Goal: Use online tool/utility: Utilize a website feature to perform a specific function

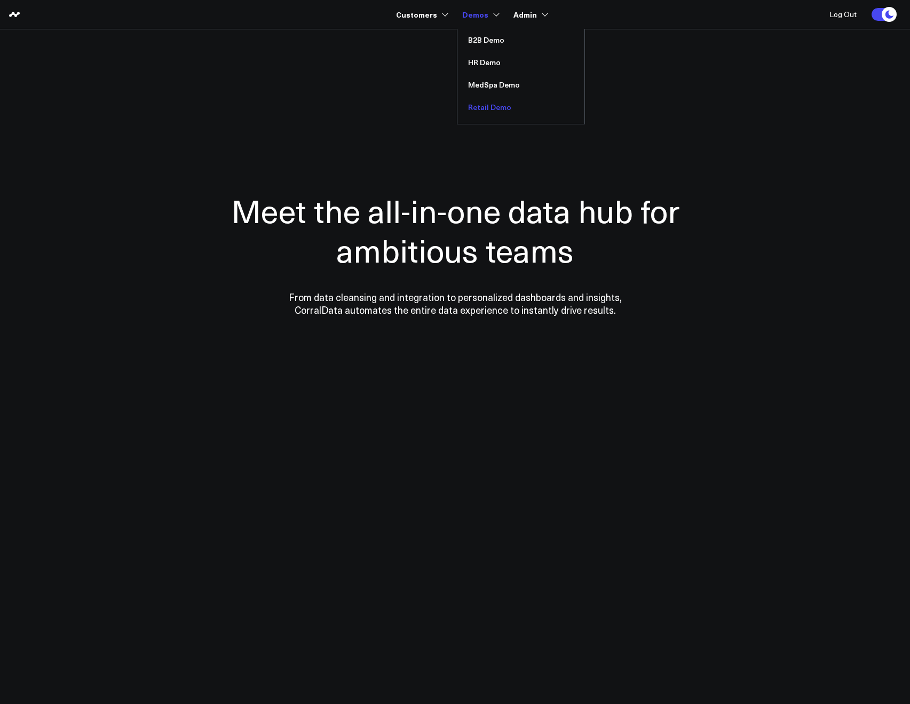
click at [474, 105] on link "Retail Demo" at bounding box center [520, 107] width 127 height 22
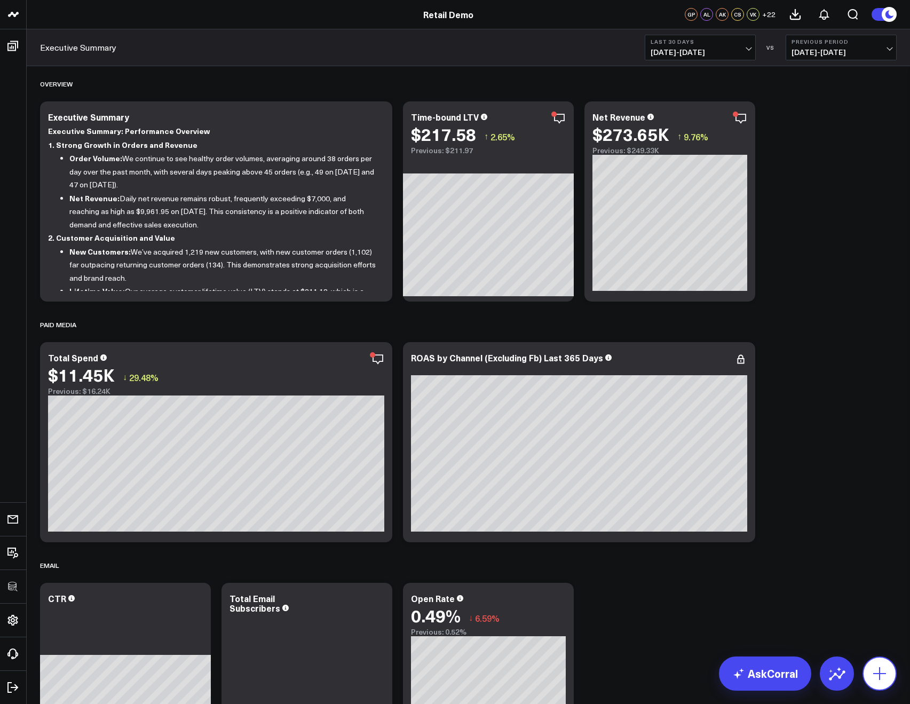
click at [871, 668] on icon at bounding box center [879, 673] width 17 height 17
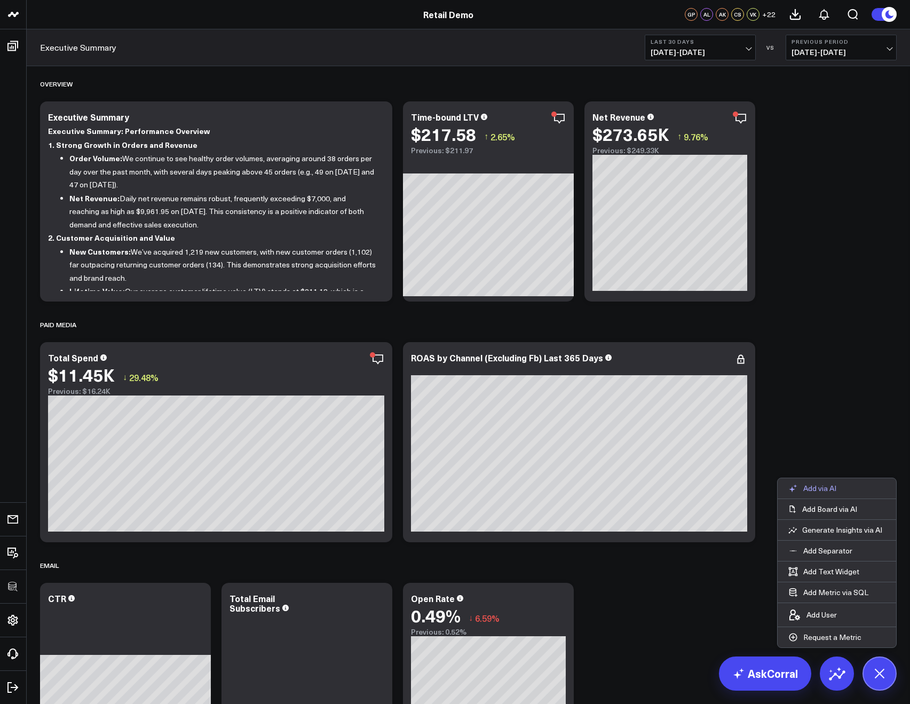
click at [819, 493] on button "Add via AI" at bounding box center [811, 488] width 69 height 20
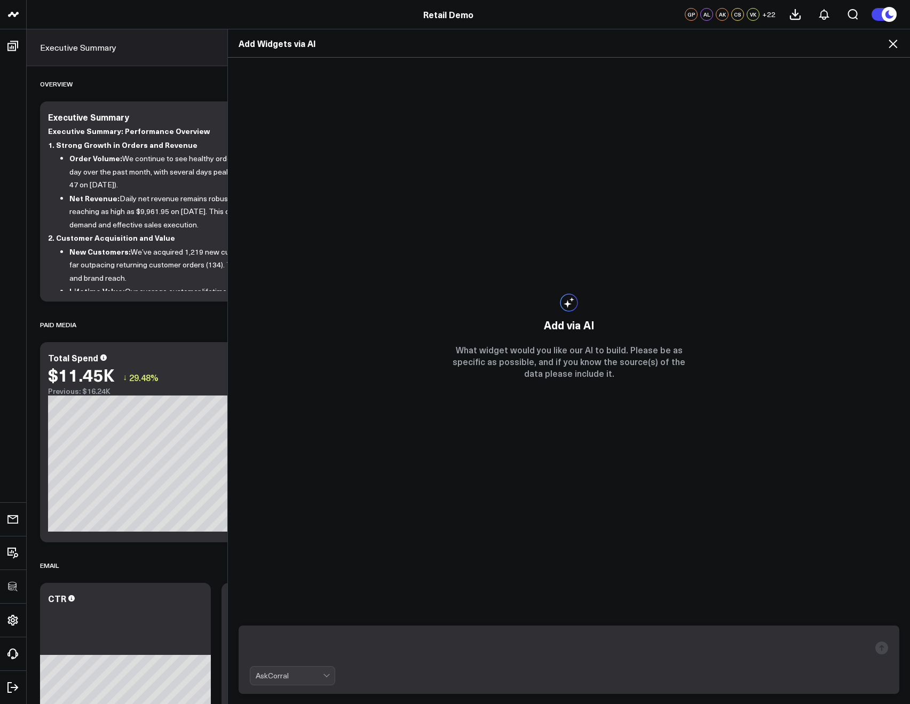
click at [888, 50] on div "Add Widgets via AI" at bounding box center [569, 43] width 682 height 28
click at [890, 47] on icon at bounding box center [892, 43] width 13 height 13
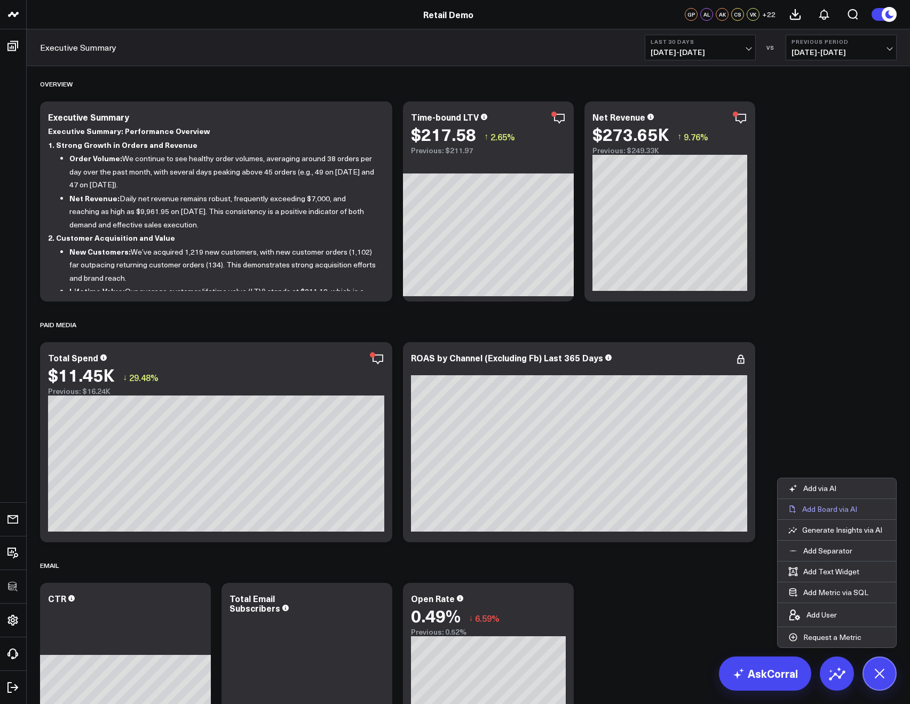
click at [792, 508] on icon at bounding box center [792, 509] width 9 height 9
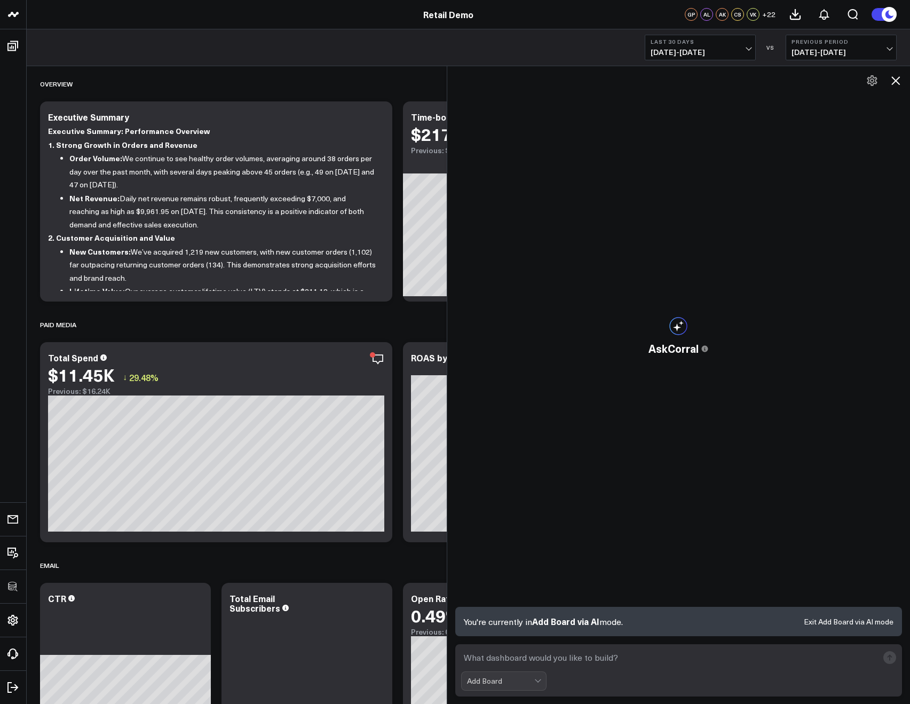
click at [894, 77] on icon at bounding box center [895, 80] width 13 height 13
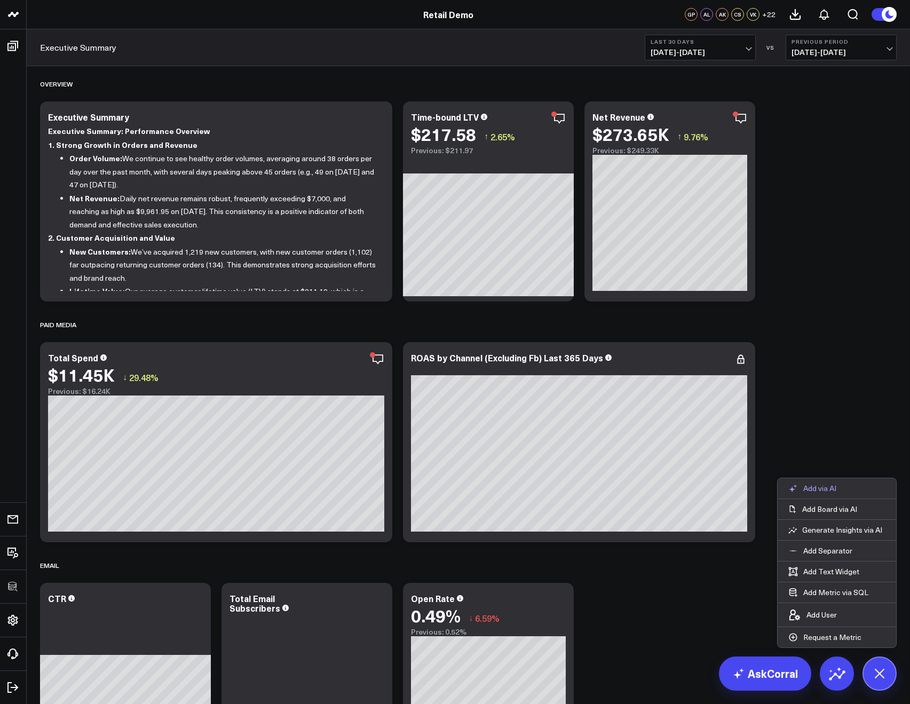
click at [815, 484] on p "Add via AI" at bounding box center [819, 488] width 33 height 10
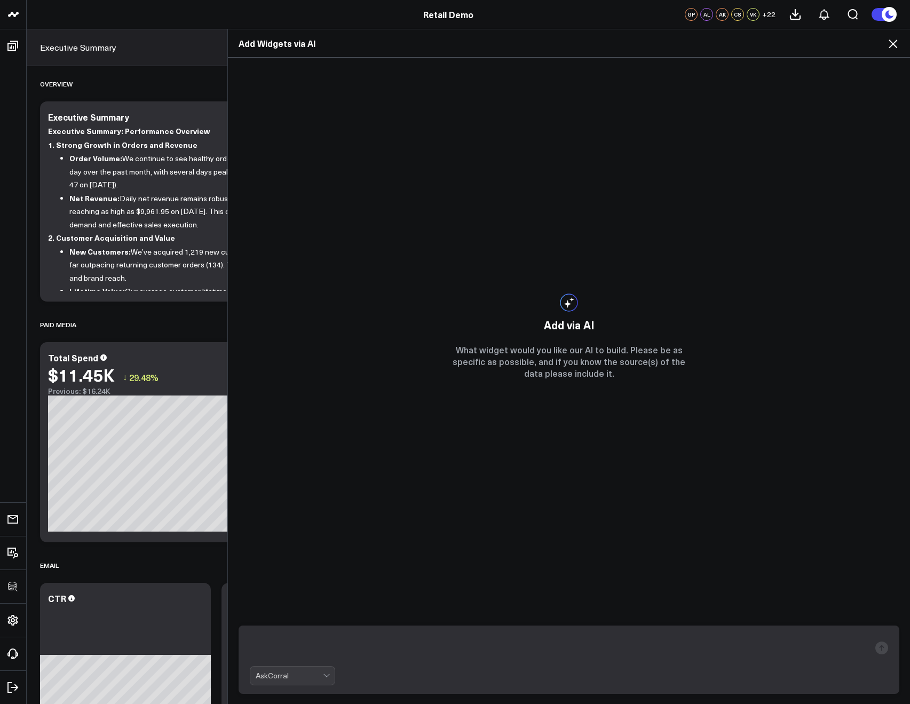
click at [896, 38] on icon at bounding box center [892, 43] width 13 height 13
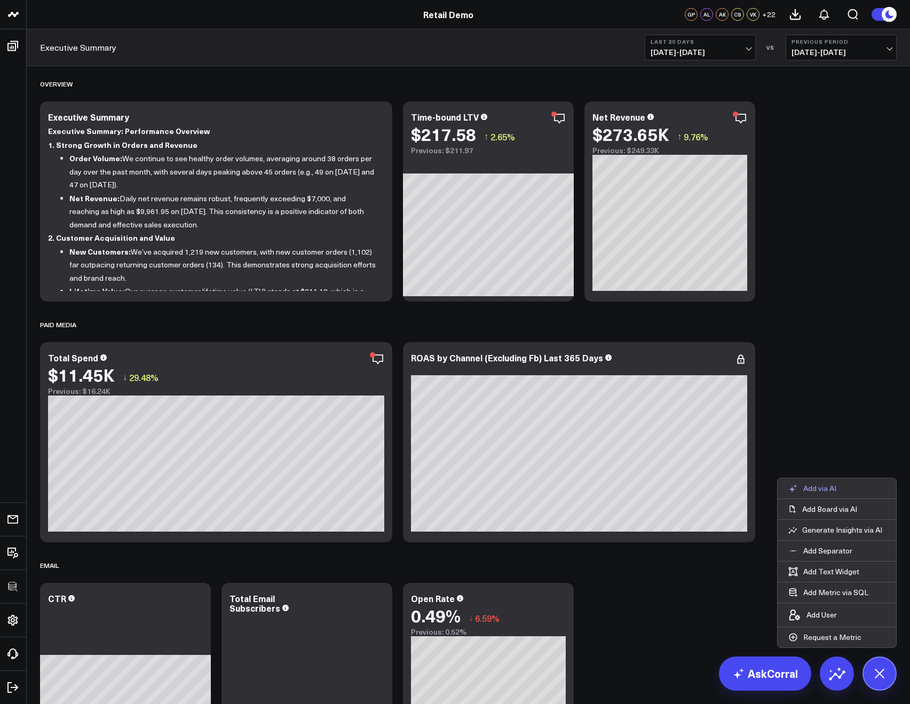
click at [813, 487] on p "Add via AI" at bounding box center [819, 488] width 33 height 10
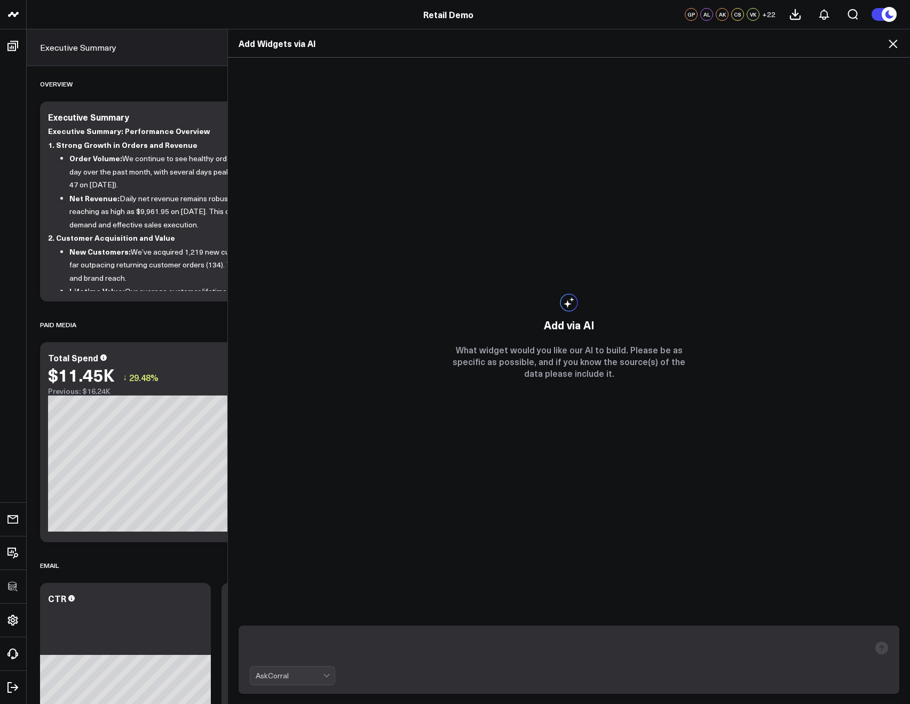
click at [891, 44] on icon at bounding box center [892, 43] width 13 height 13
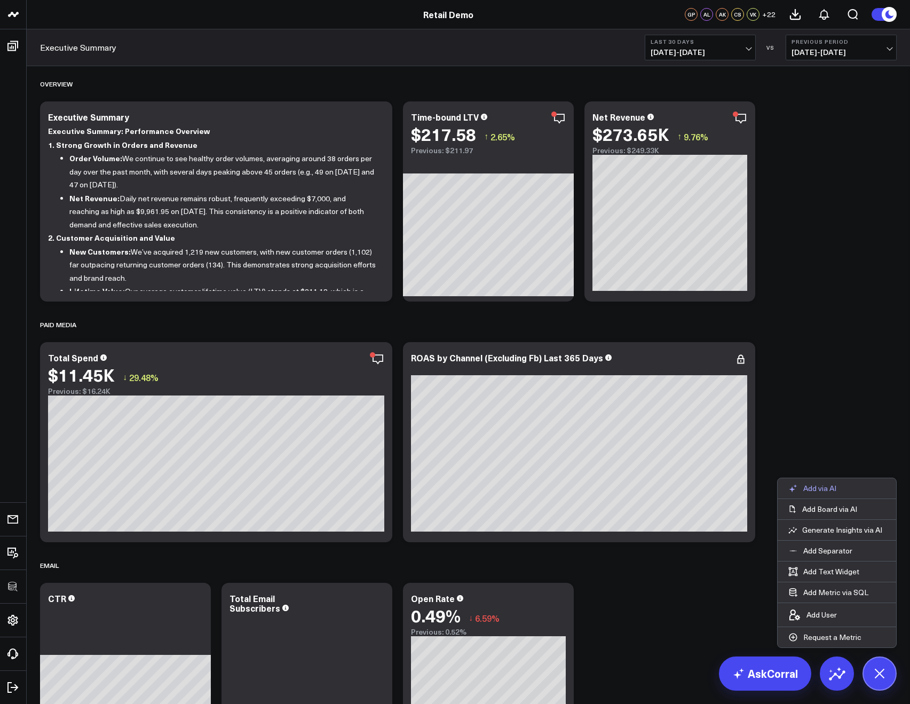
click at [820, 488] on p "Add via AI" at bounding box center [819, 488] width 33 height 10
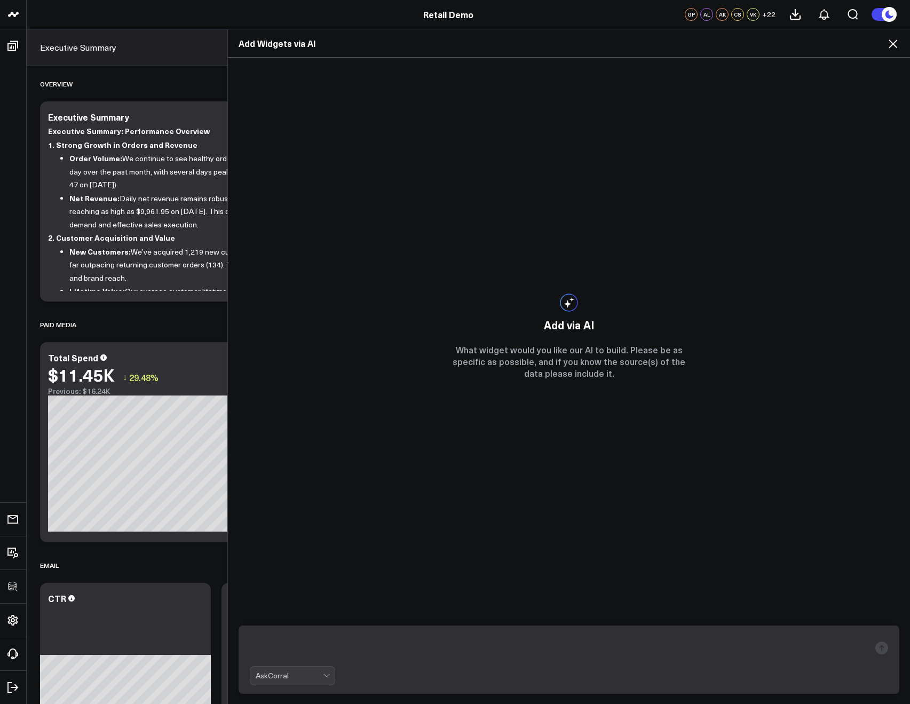
click at [890, 45] on icon at bounding box center [892, 43] width 13 height 13
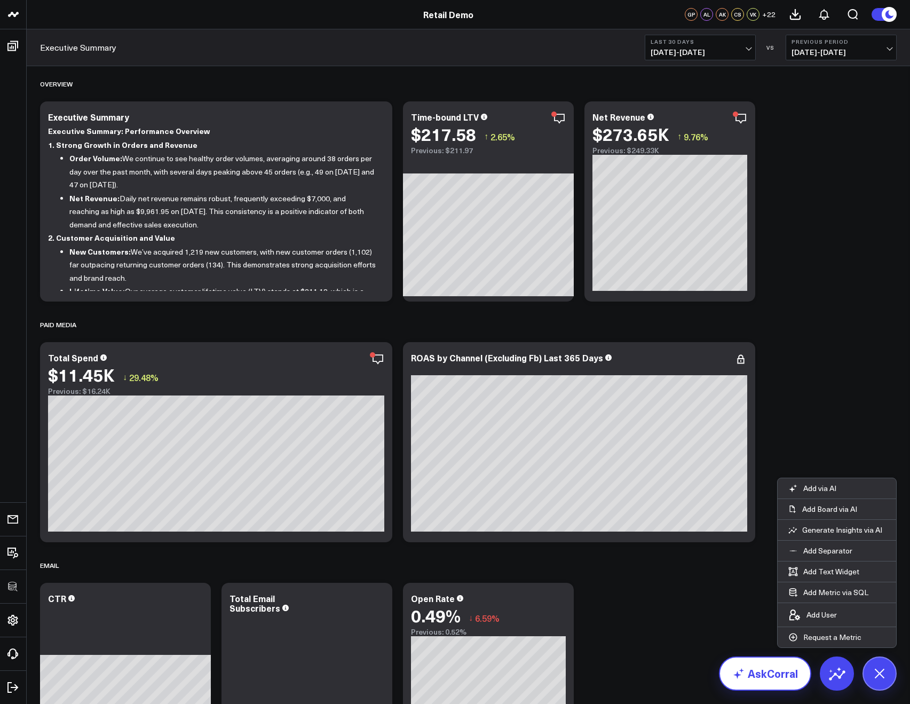
click at [764, 664] on link "AskCorral" at bounding box center [765, 673] width 92 height 34
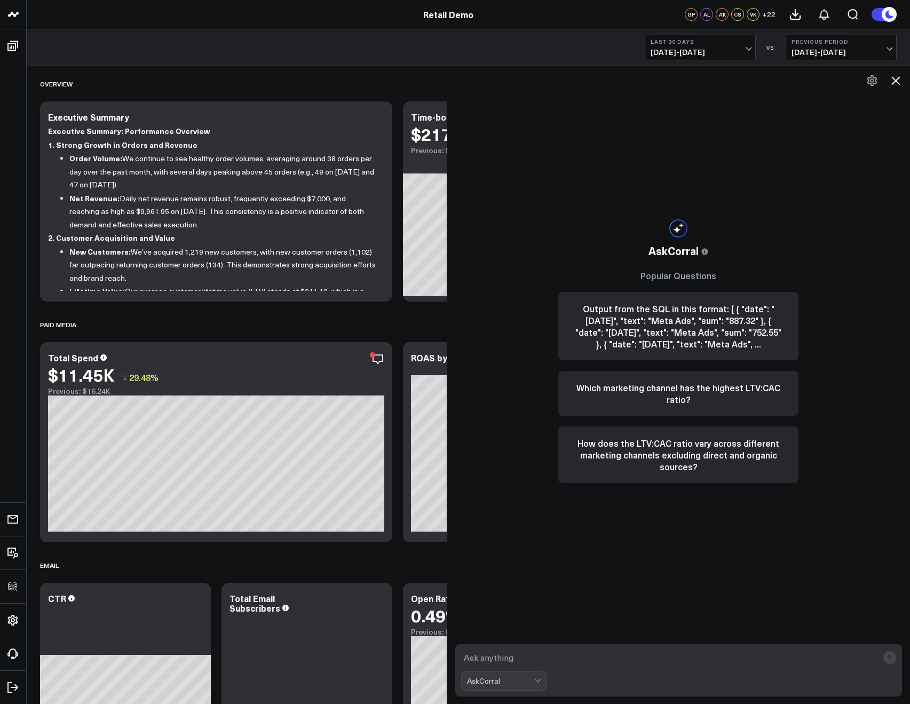
click at [514, 690] on div "AskCorral" at bounding box center [503, 680] width 85 height 19
click at [889, 86] on icon at bounding box center [895, 80] width 13 height 13
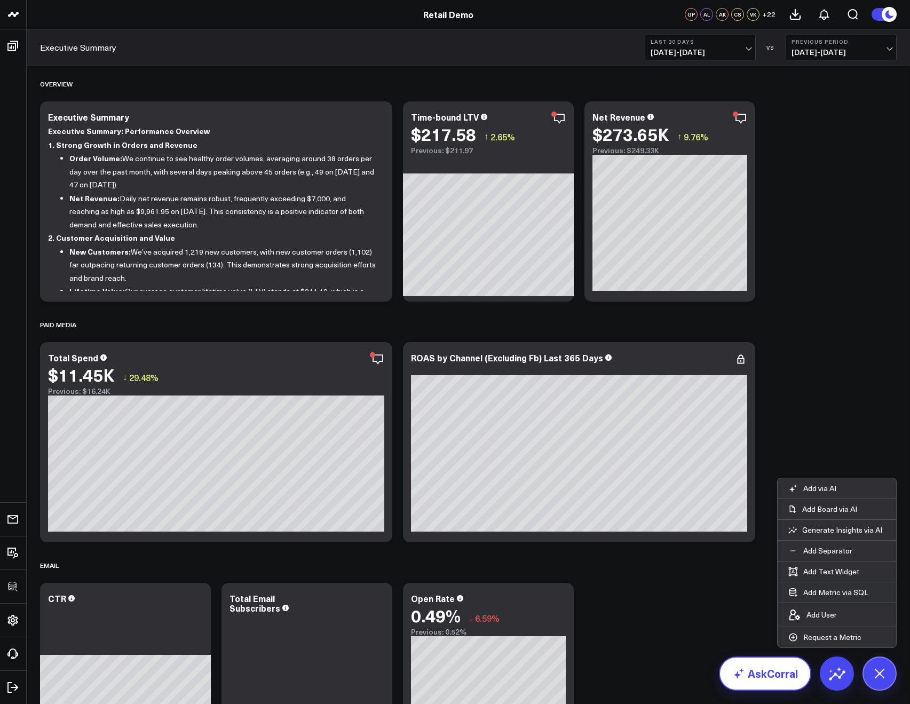
click at [779, 678] on link "AskCorral" at bounding box center [765, 673] width 92 height 34
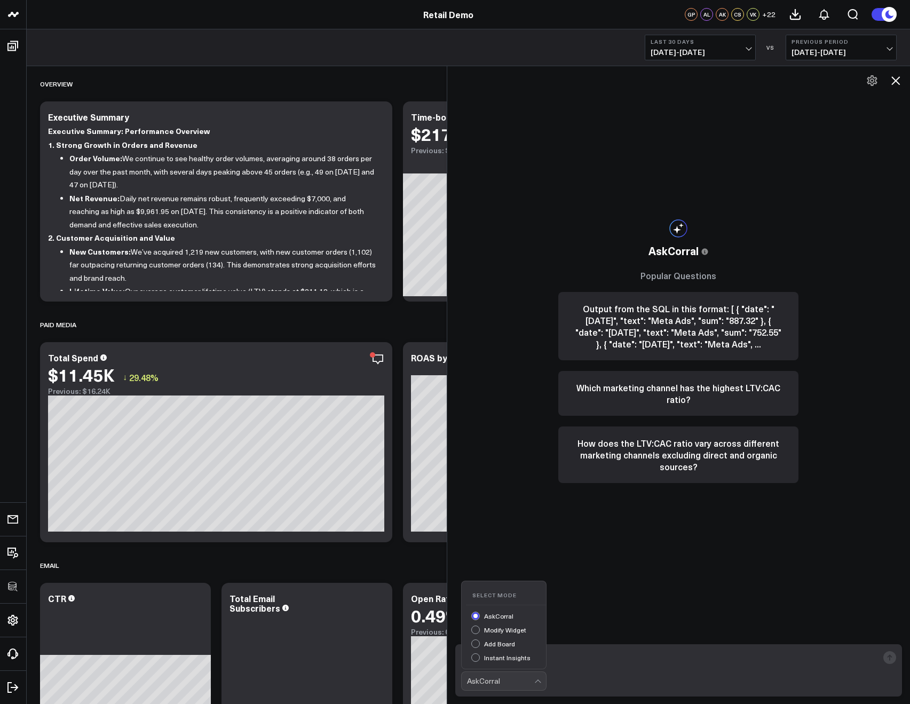
click at [473, 673] on div "AskCorral" at bounding box center [500, 681] width 67 height 18
click at [892, 74] on button at bounding box center [895, 80] width 18 height 18
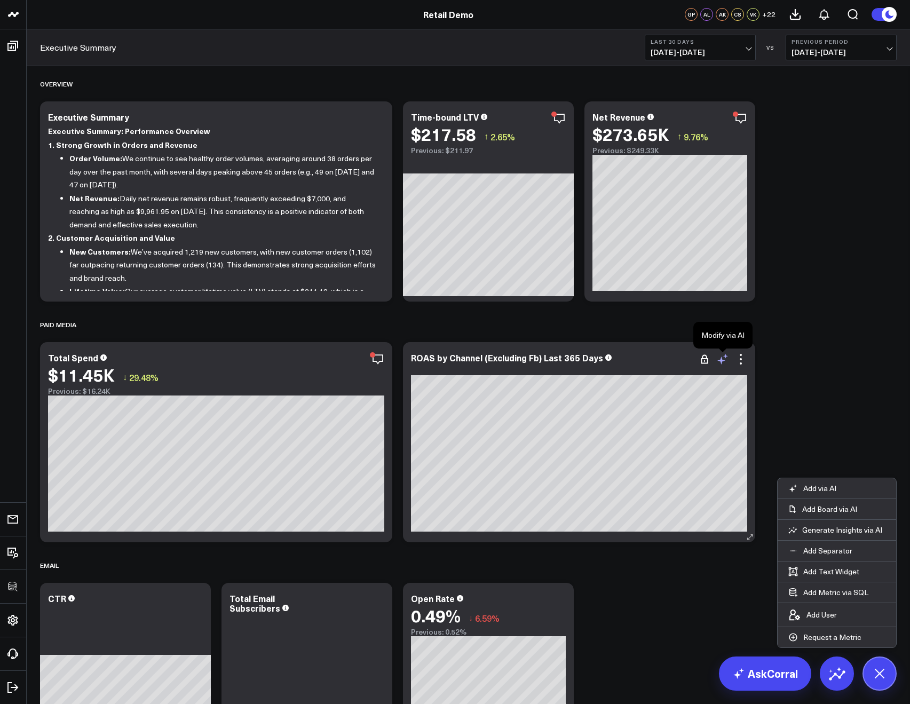
click at [726, 360] on icon at bounding box center [722, 359] width 13 height 13
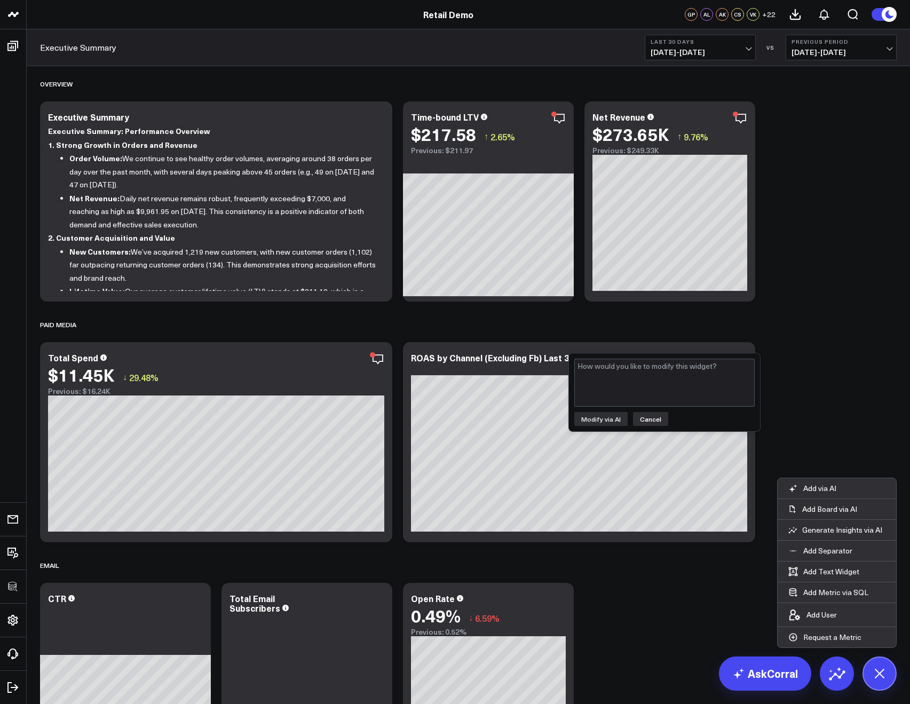
click at [659, 421] on button "Cancel" at bounding box center [650, 419] width 35 height 14
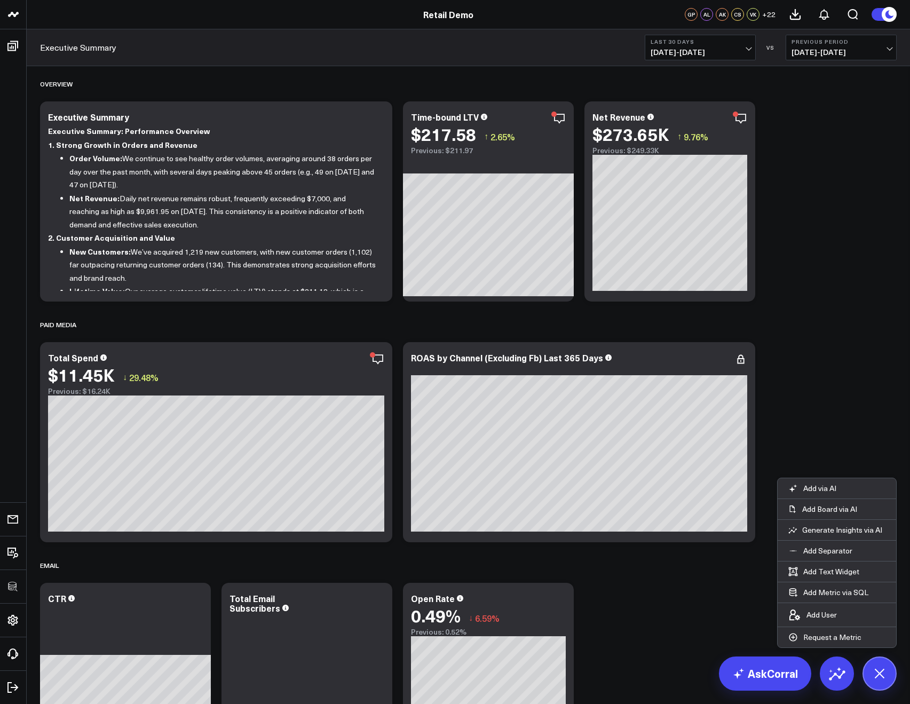
click at [766, 668] on link "AskCorral" at bounding box center [765, 673] width 92 height 34
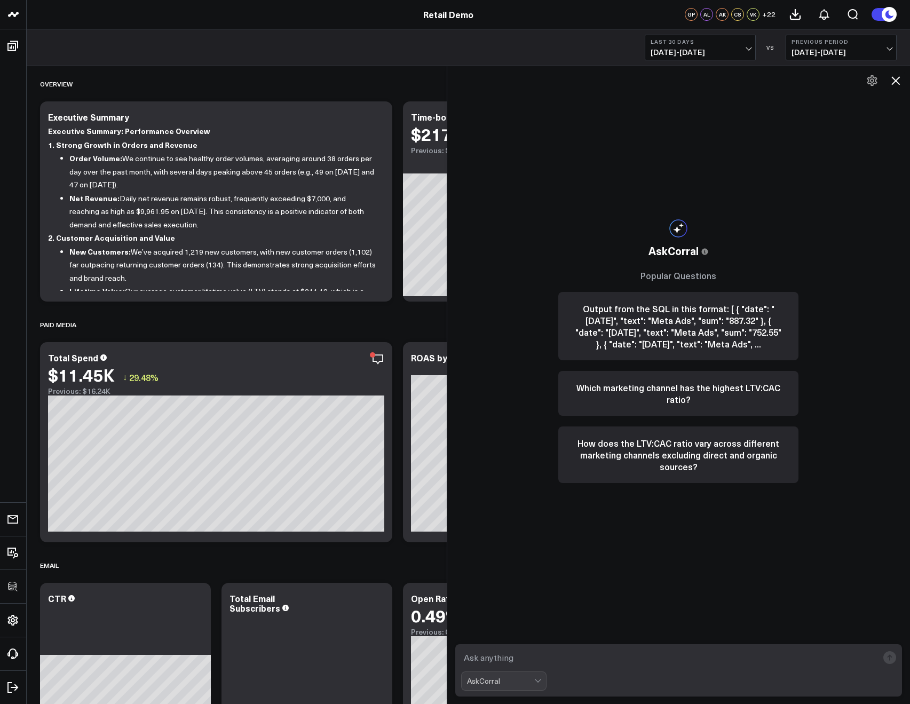
click at [489, 677] on div "AskCorral" at bounding box center [500, 680] width 67 height 9
click at [477, 632] on div "Modify Widget" at bounding box center [508, 630] width 75 height 11
click at [893, 84] on icon at bounding box center [895, 80] width 13 height 13
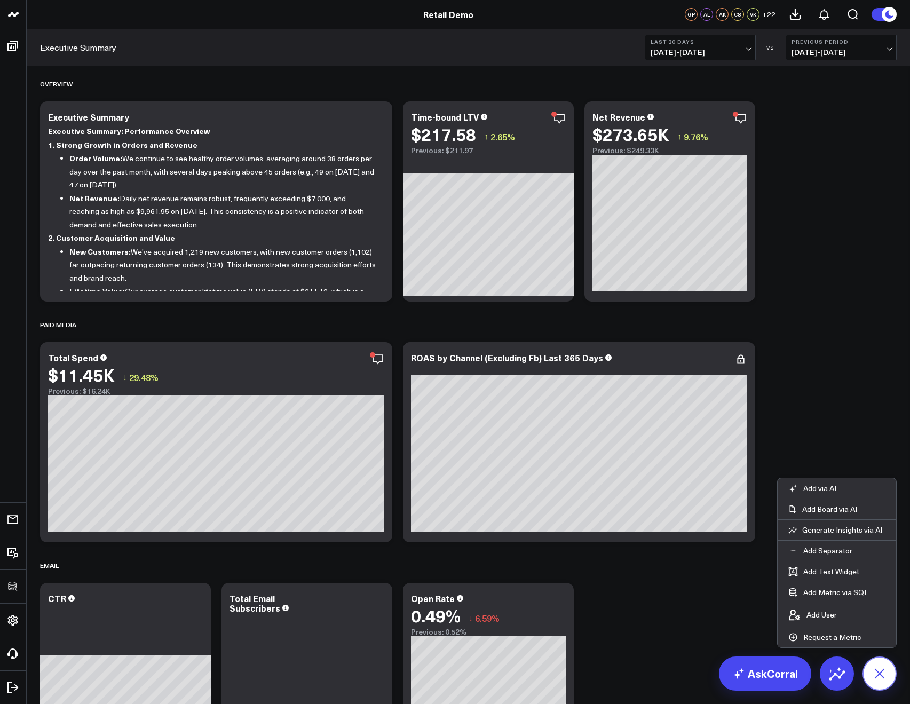
click at [887, 659] on button at bounding box center [879, 673] width 34 height 34
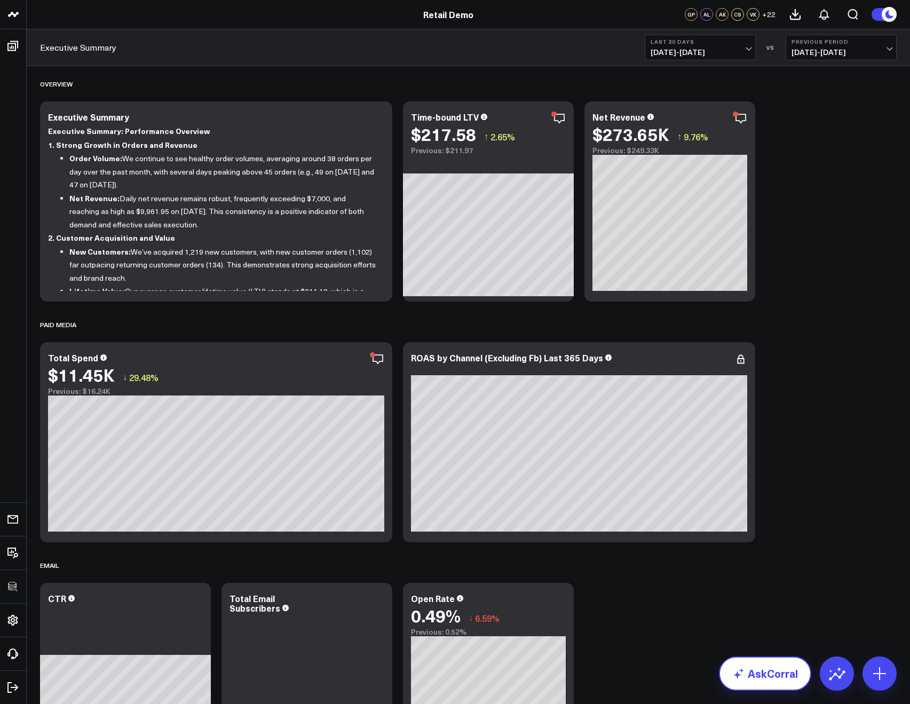
click at [752, 681] on link "AskCorral" at bounding box center [765, 673] width 92 height 34
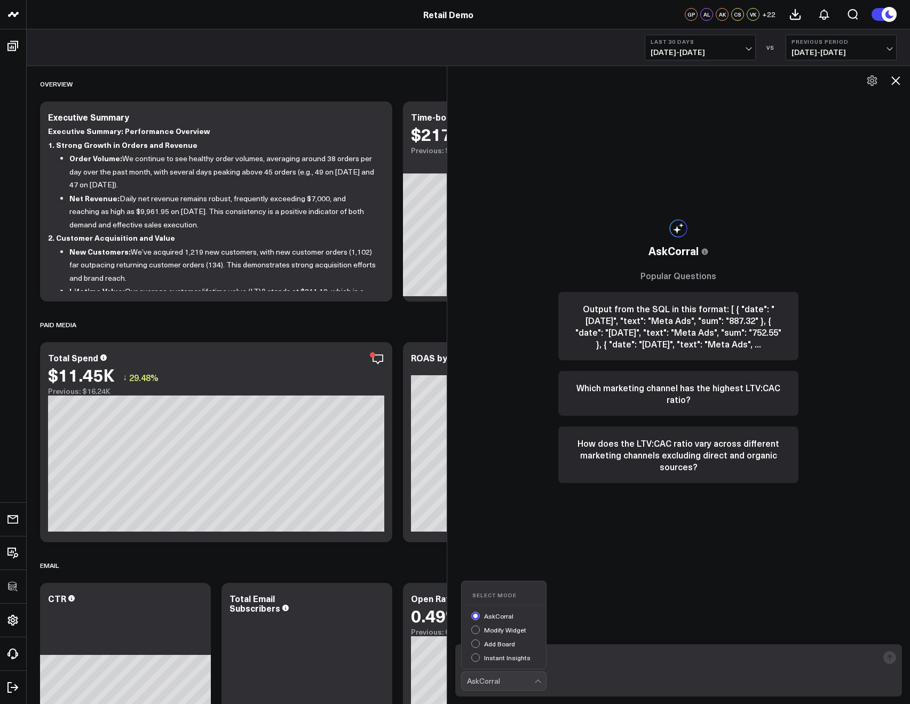
click at [526, 681] on div "AskCorral" at bounding box center [500, 680] width 67 height 9
click at [897, 81] on icon at bounding box center [895, 80] width 13 height 13
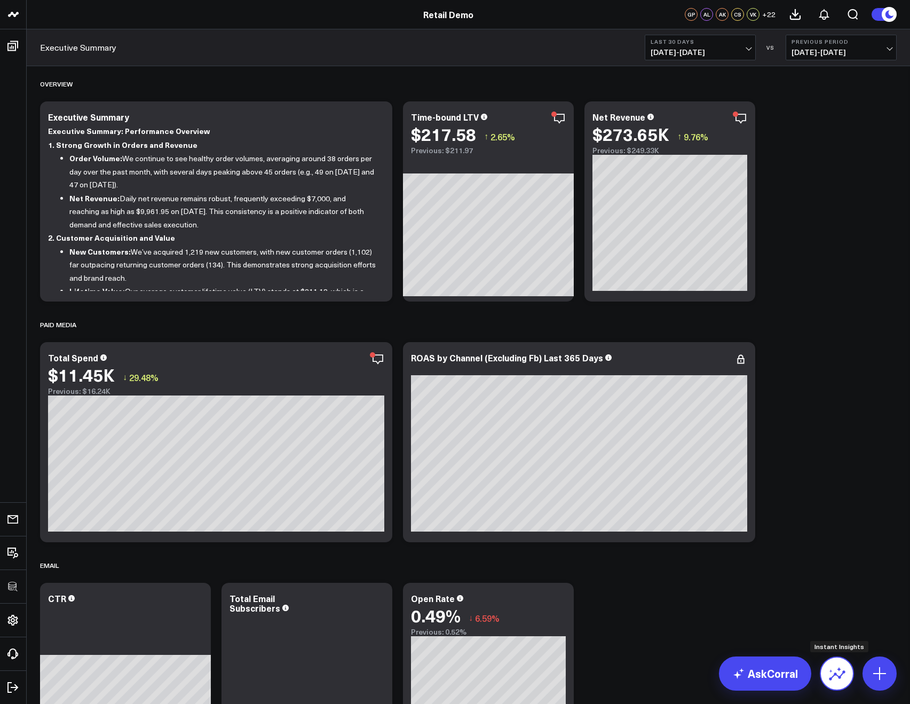
click at [829, 663] on button at bounding box center [836, 673] width 34 height 34
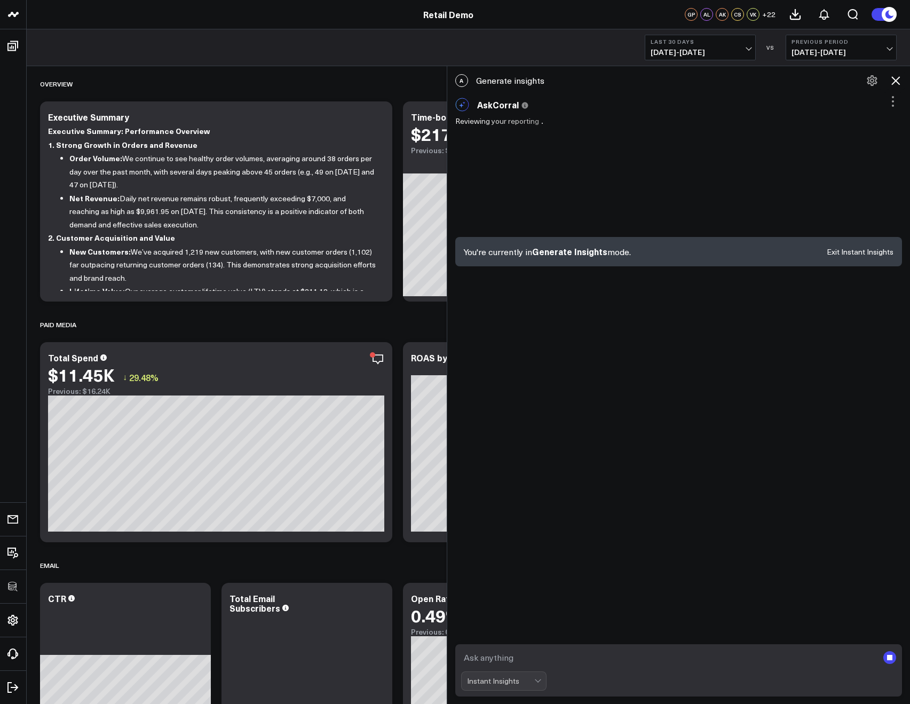
click at [898, 82] on icon at bounding box center [895, 80] width 13 height 13
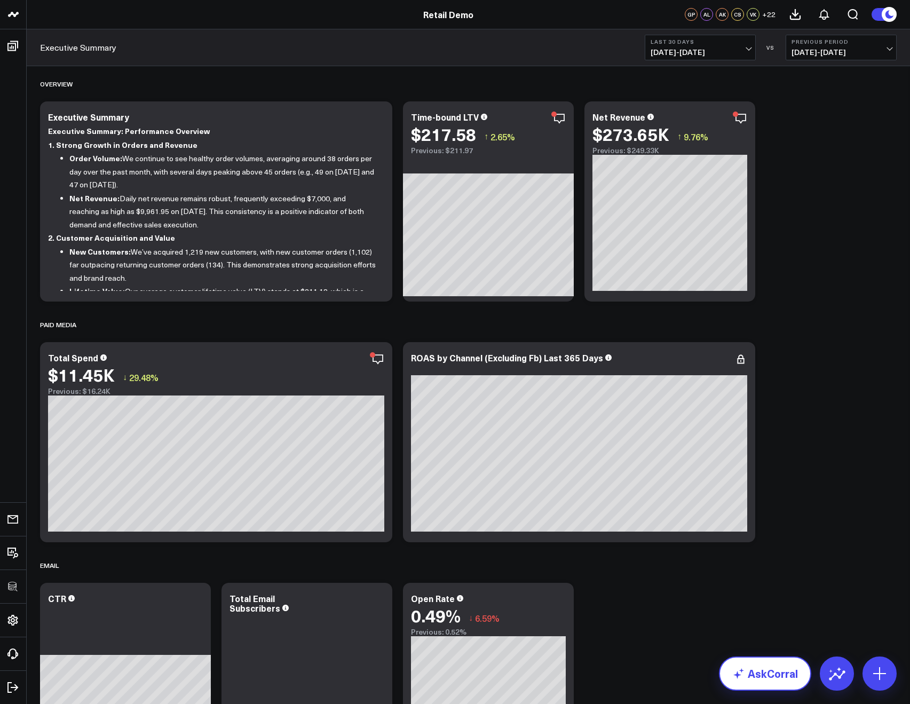
click at [763, 679] on link "AskCorral" at bounding box center [765, 673] width 92 height 34
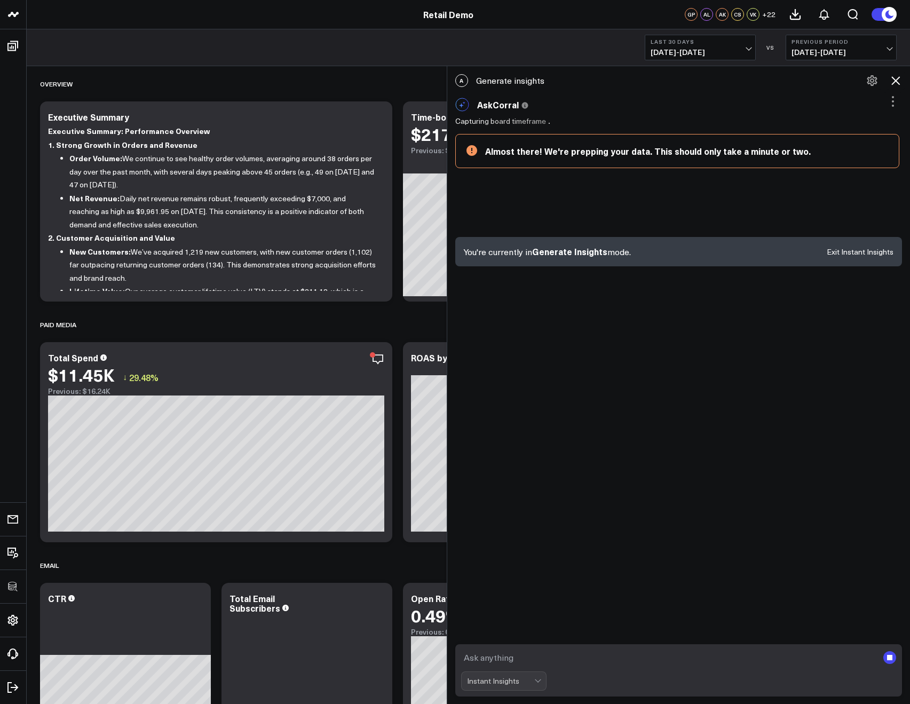
click at [899, 85] on icon at bounding box center [895, 80] width 13 height 13
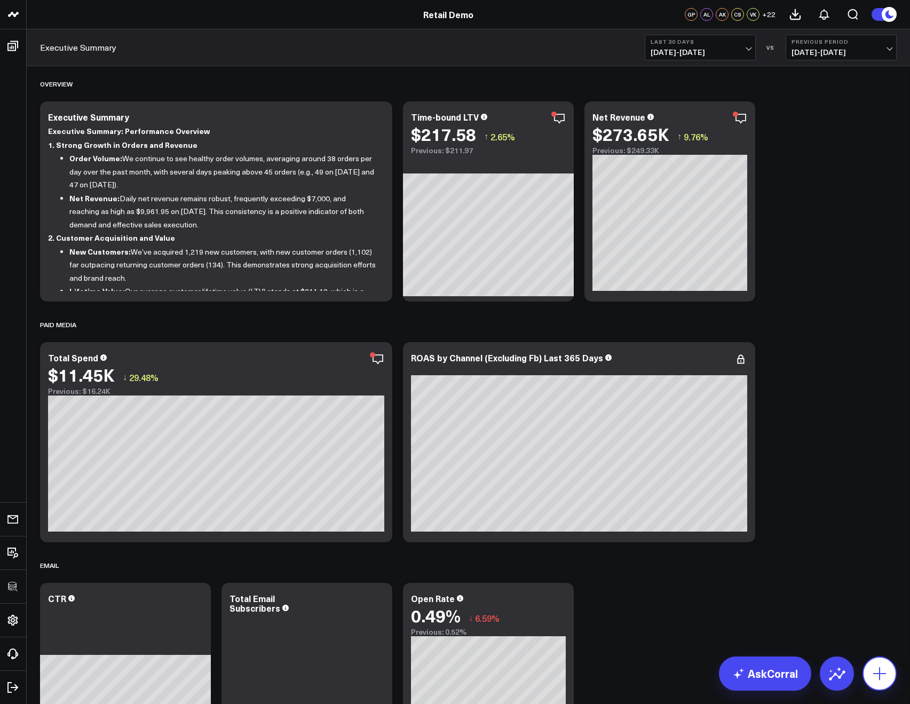
click at [868, 674] on button at bounding box center [879, 673] width 34 height 34
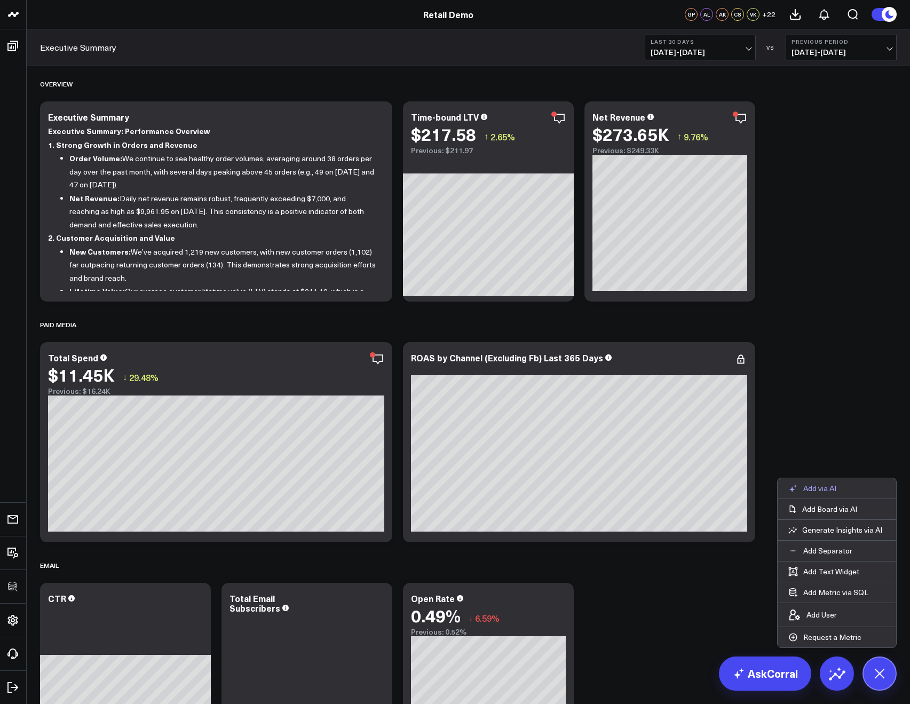
scroll to position [274, 0]
